Goal: Find specific page/section: Find specific page/section

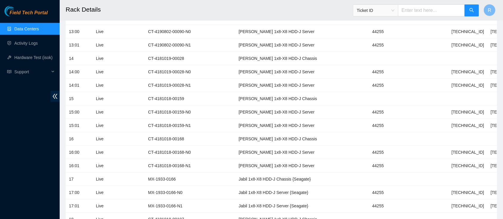
scroll to position [638, 0]
click at [34, 27] on link "Data Centers" at bounding box center [26, 29] width 24 height 5
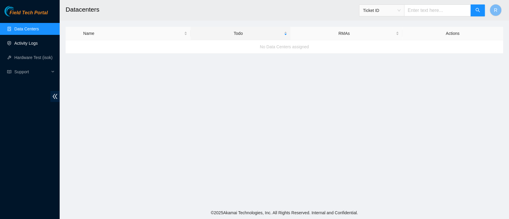
click at [25, 46] on link "Activity Logs" at bounding box center [26, 43] width 24 height 5
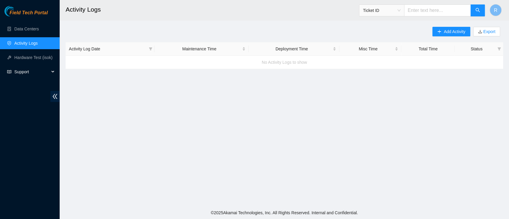
click at [21, 73] on span "Support" at bounding box center [31, 72] width 35 height 12
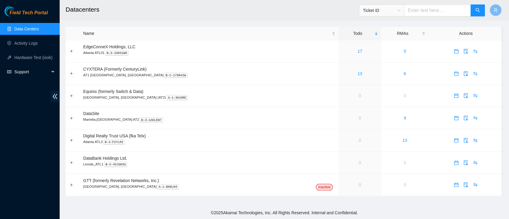
click at [27, 76] on span "Support" at bounding box center [31, 72] width 35 height 12
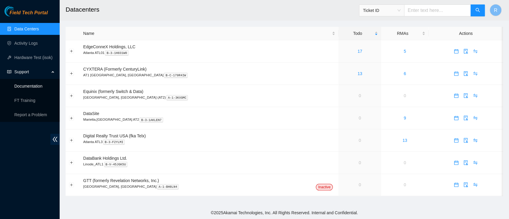
click at [28, 86] on link "Documentation" at bounding box center [28, 86] width 28 height 5
